Goal: Find specific page/section: Find specific page/section

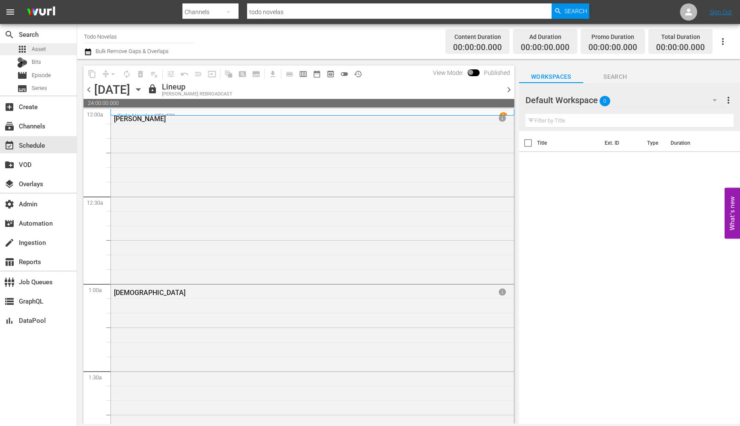
click at [45, 49] on span "Asset" at bounding box center [39, 49] width 14 height 9
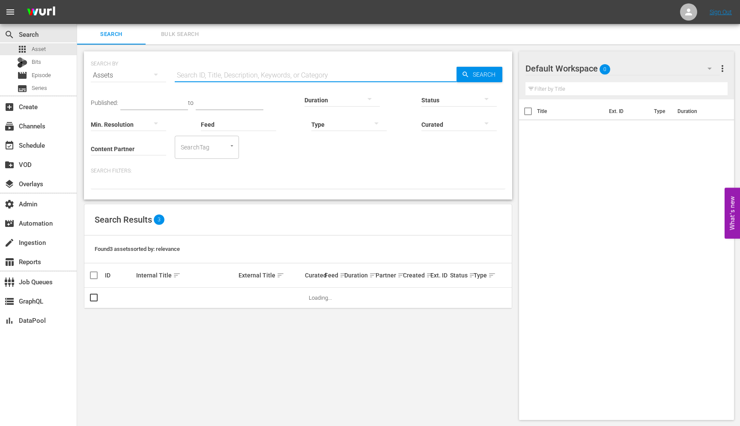
click at [306, 77] on input "text" at bounding box center [316, 75] width 282 height 21
paste input "194427912"
type input "194427912"
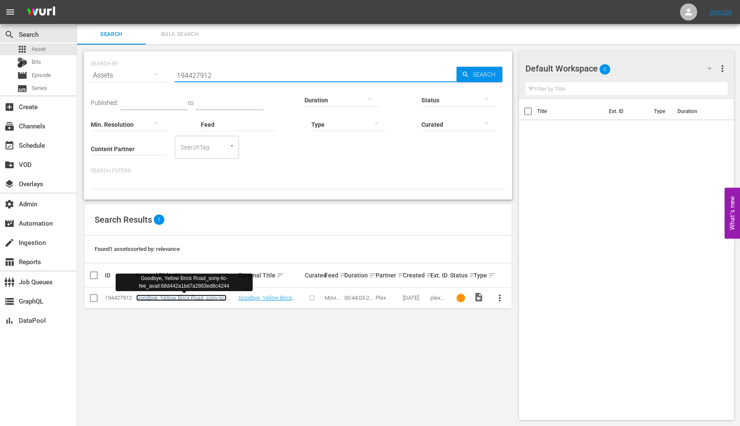
click at [194, 299] on link "Goodbye, Yellow Brick Road_sony-lic-fee_avail:68d442a1bd7a2863ed8c4244" at bounding box center [183, 301] width 95 height 13
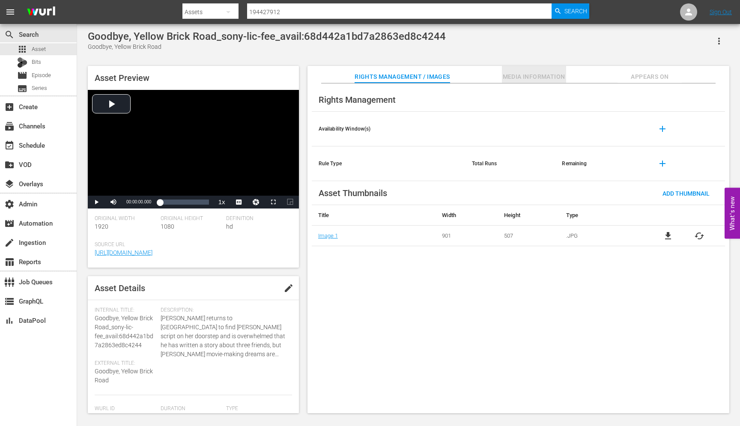
click at [537, 80] on span "Media Information" at bounding box center [534, 77] width 64 height 11
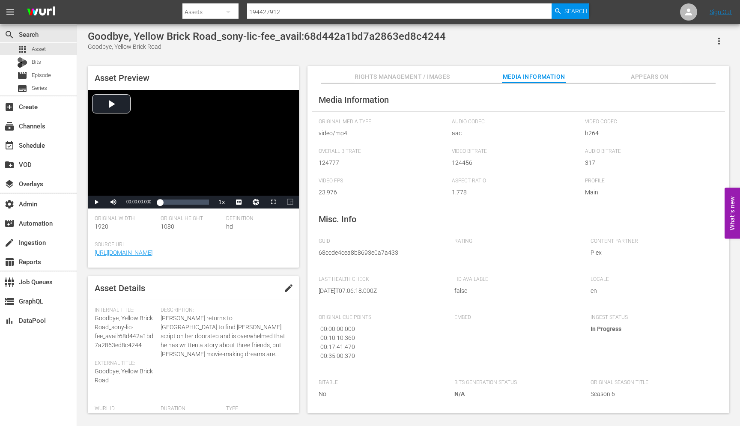
click at [619, 73] on span "Appears On" at bounding box center [650, 77] width 64 height 11
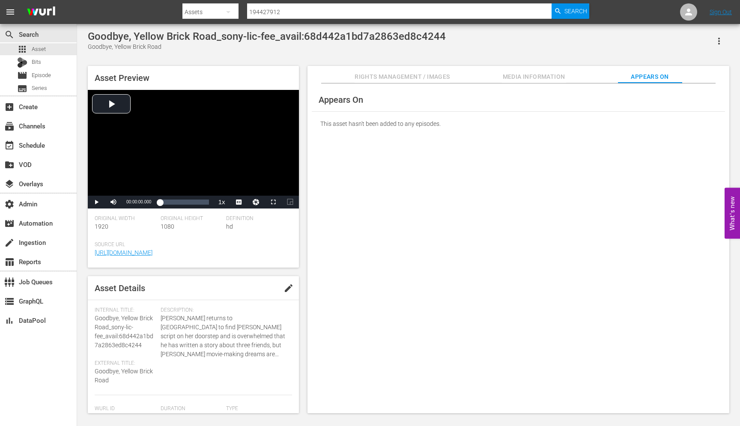
click at [383, 76] on span "Rights Management / Images" at bounding box center [402, 77] width 95 height 11
